Goal: Navigation & Orientation: Find specific page/section

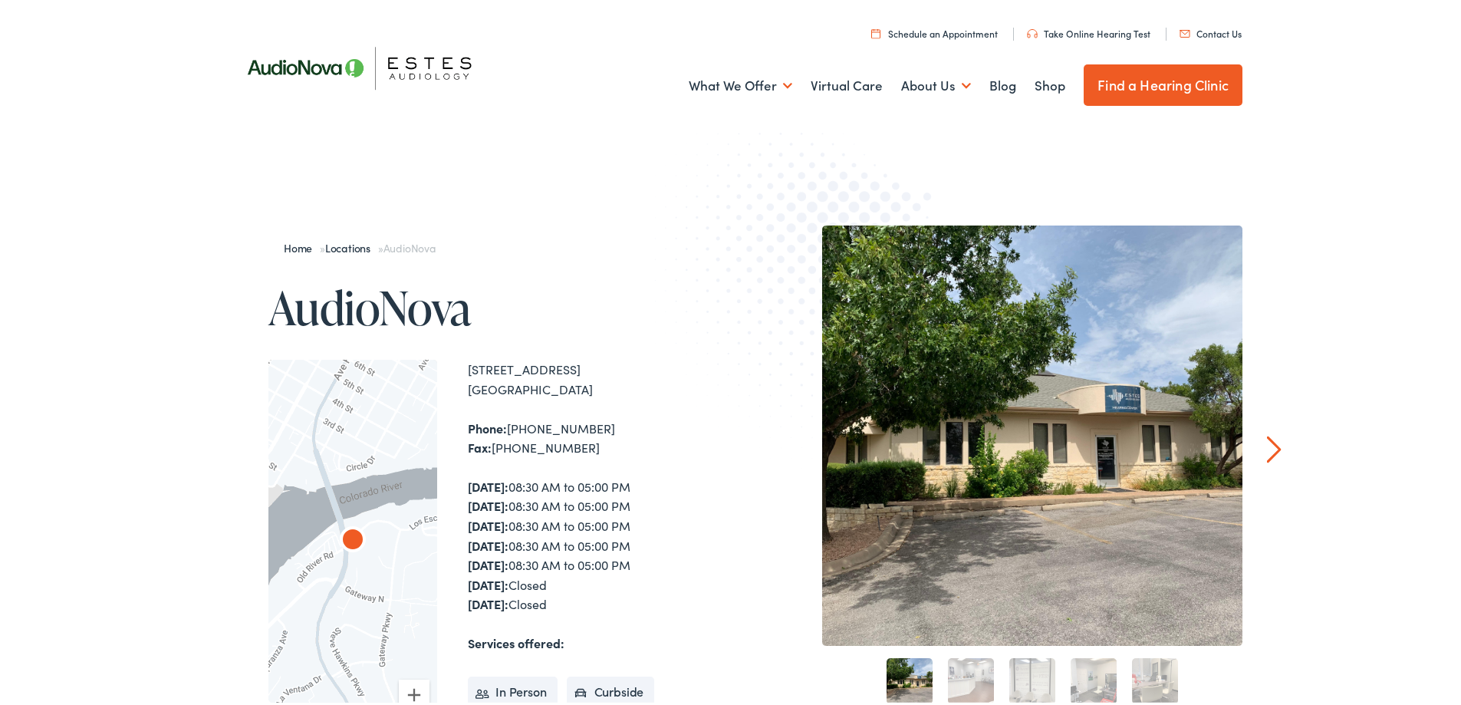
scroll to position [77, 0]
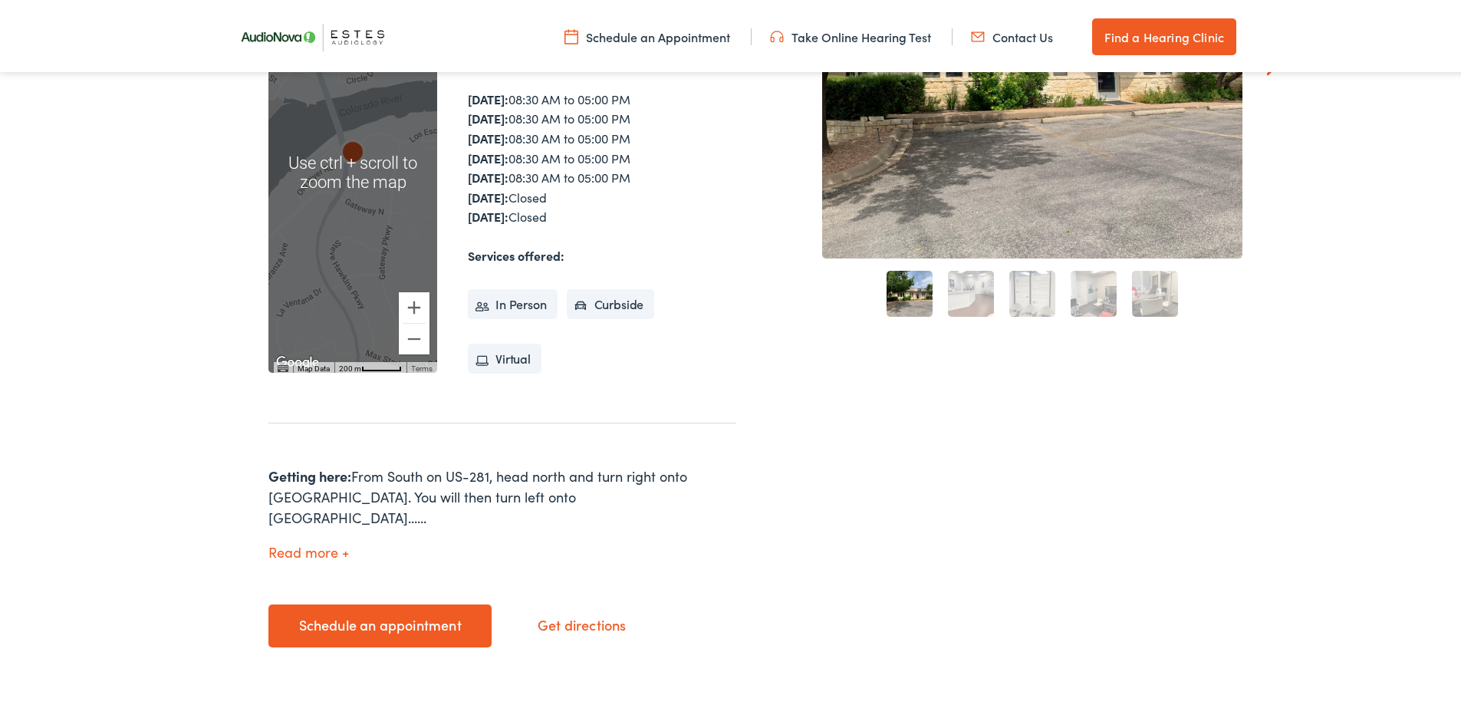
scroll to position [383, 0]
